Goal: Navigation & Orientation: Find specific page/section

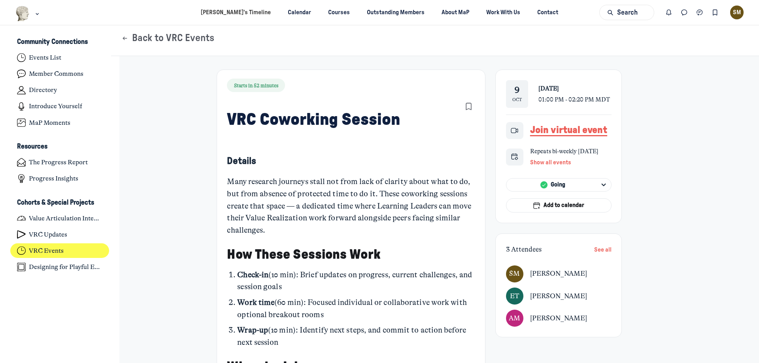
scroll to position [2521, 1554]
click at [57, 204] on h3 "Cohorts & Special Projects" at bounding box center [49, 203] width 64 height 9
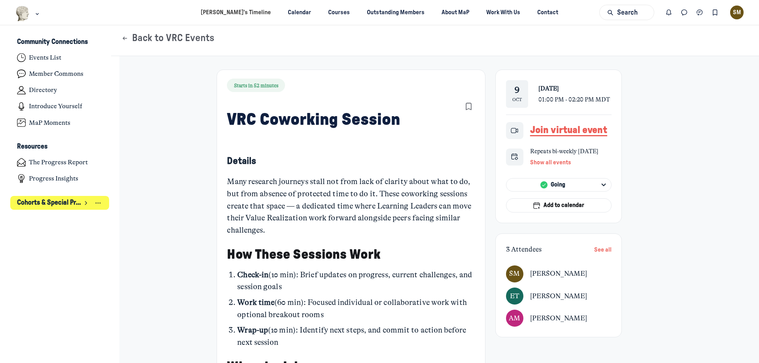
click at [57, 204] on h3 "Cohorts & Special Projects" at bounding box center [49, 203] width 64 height 9
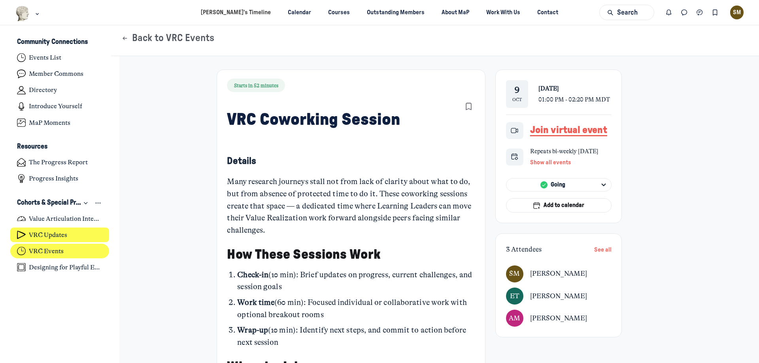
click at [57, 234] on h4 "VRC Updates" at bounding box center [48, 235] width 38 height 8
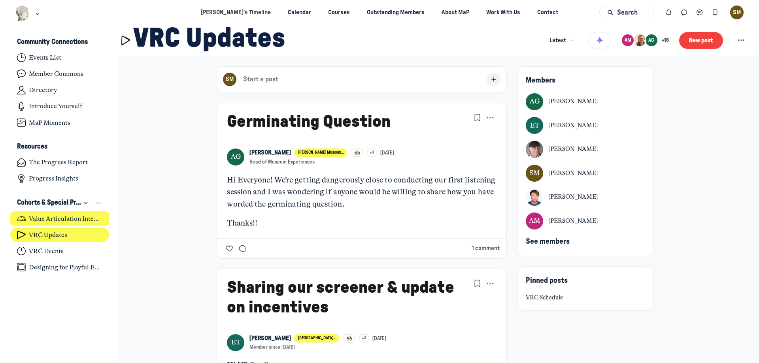
click at [62, 217] on h4 "Value Articulation Intensive (Cultural Leadership Lab)" at bounding box center [66, 219] width 74 height 8
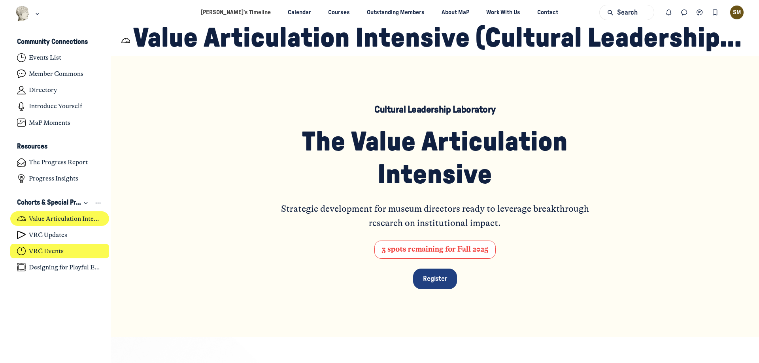
click at [60, 249] on h4 "VRC Events" at bounding box center [46, 251] width 35 height 8
